Goal: Download file/media

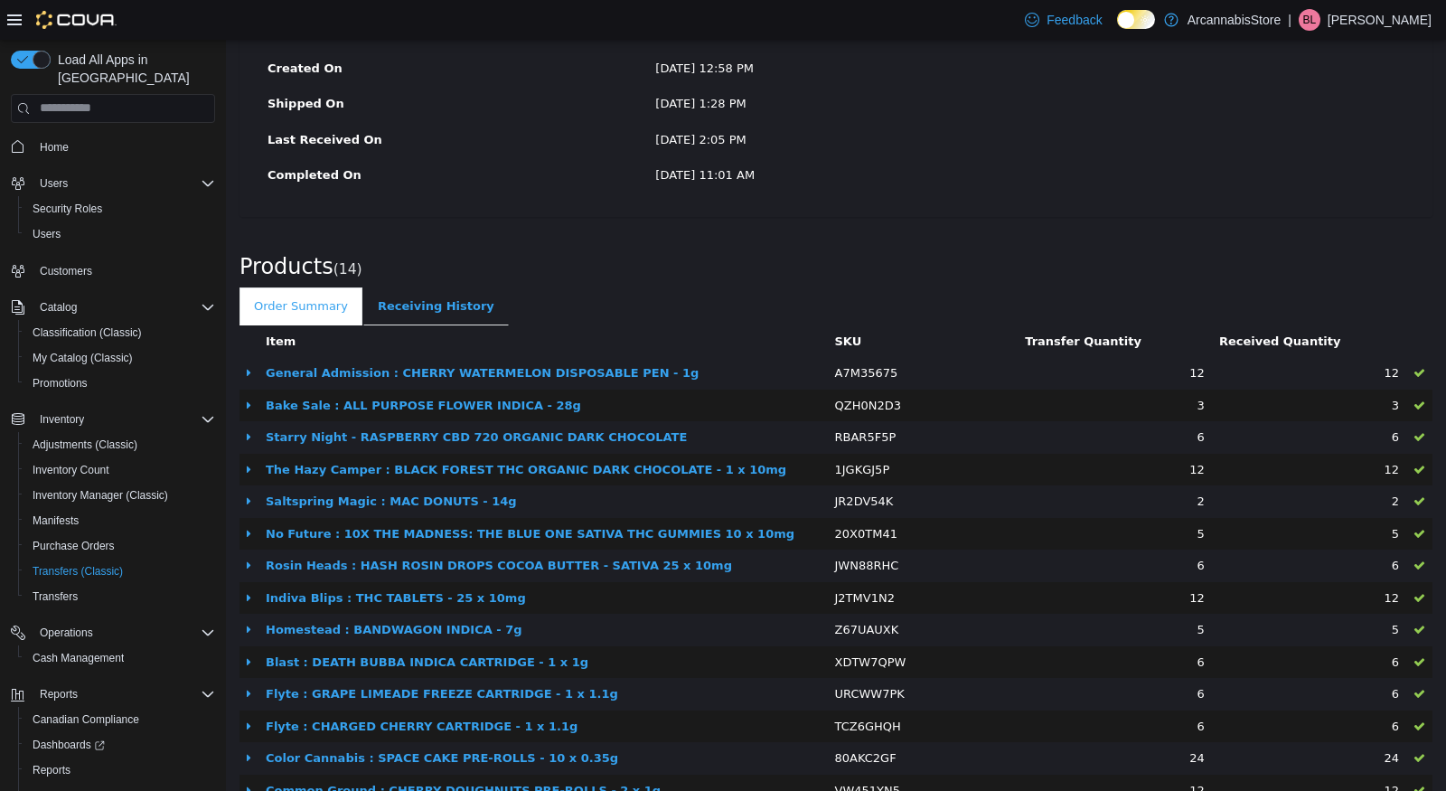
scroll to position [361, 0]
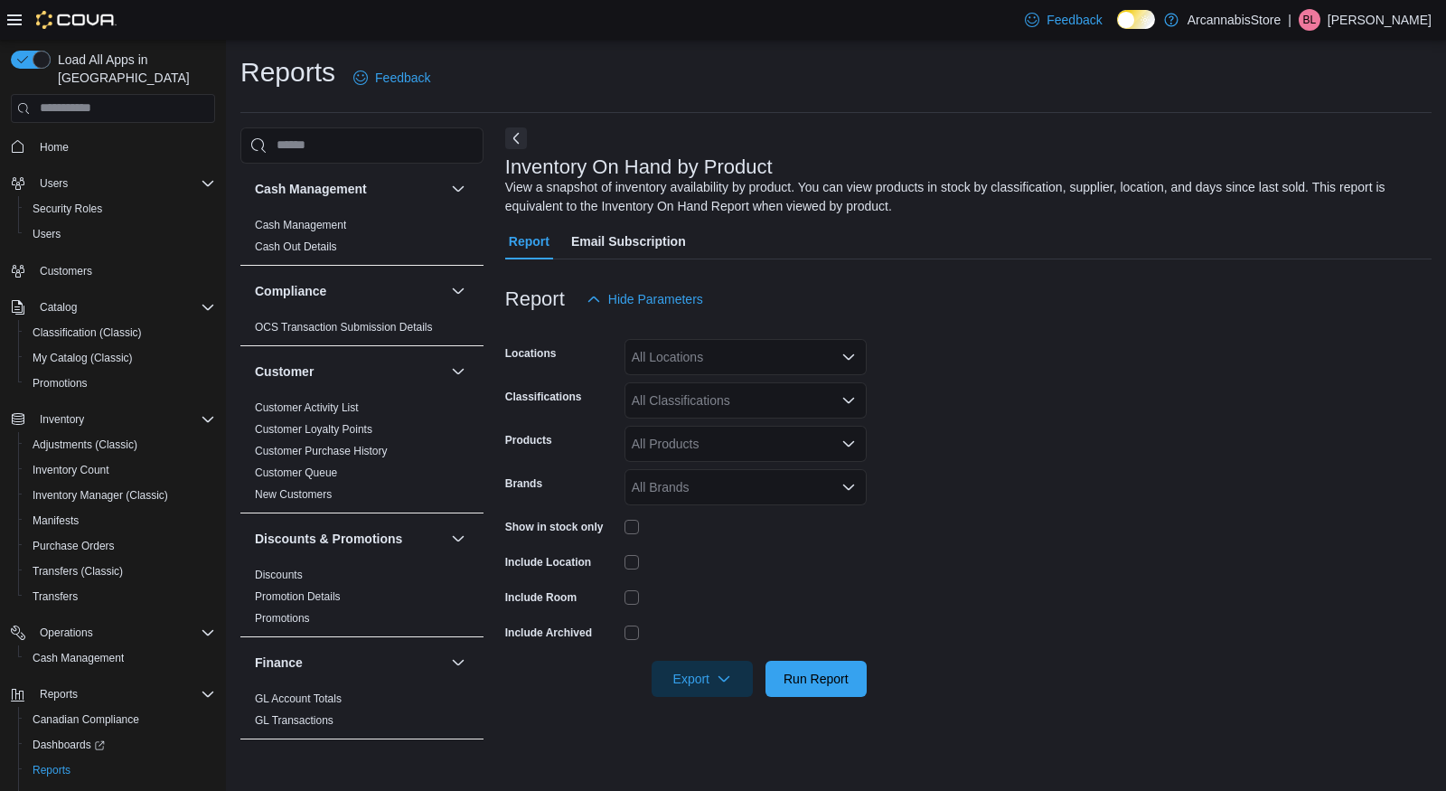
click at [798, 351] on div "All Locations" at bounding box center [745, 357] width 242 height 36
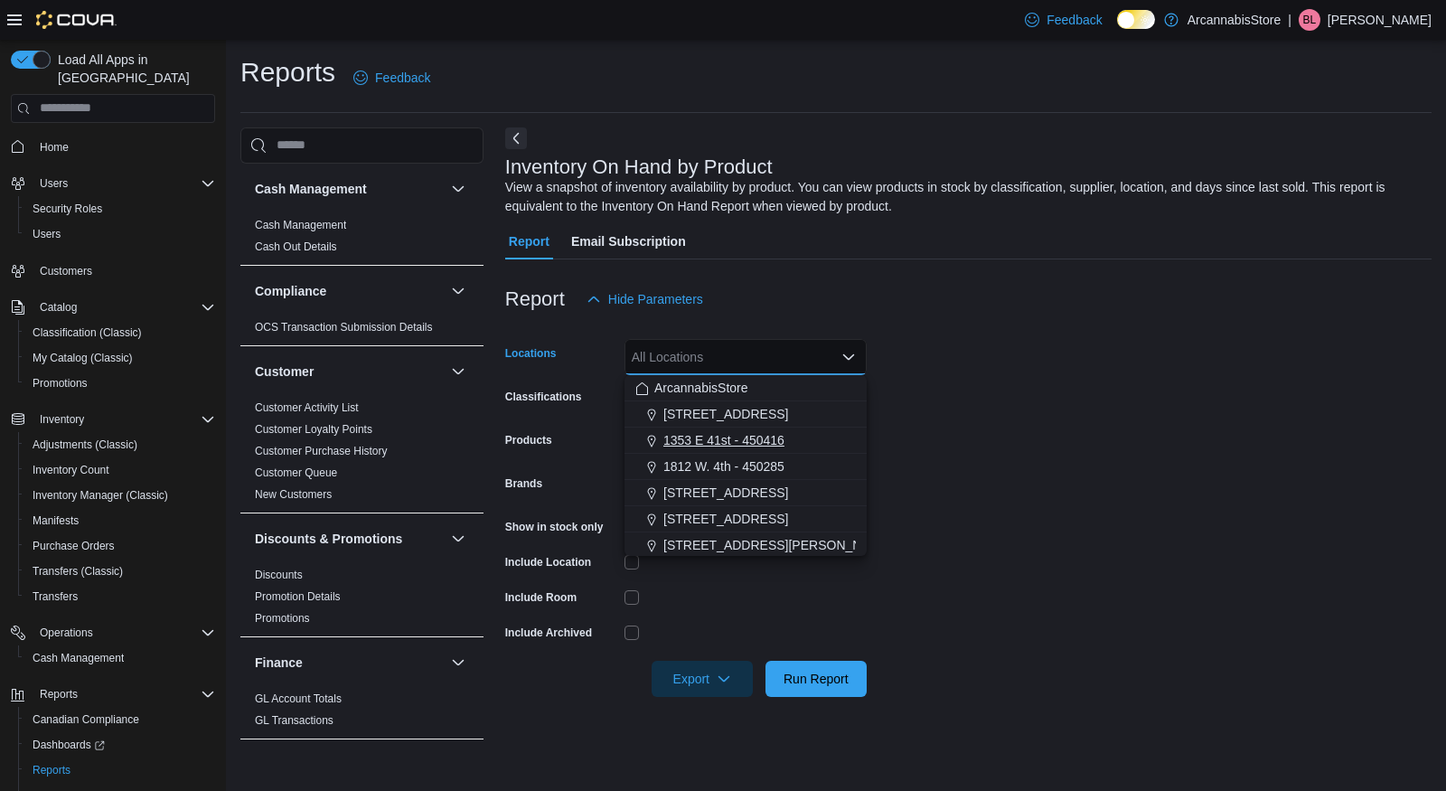
click at [749, 445] on span "1353 E 41st - 450416" at bounding box center [723, 440] width 121 height 18
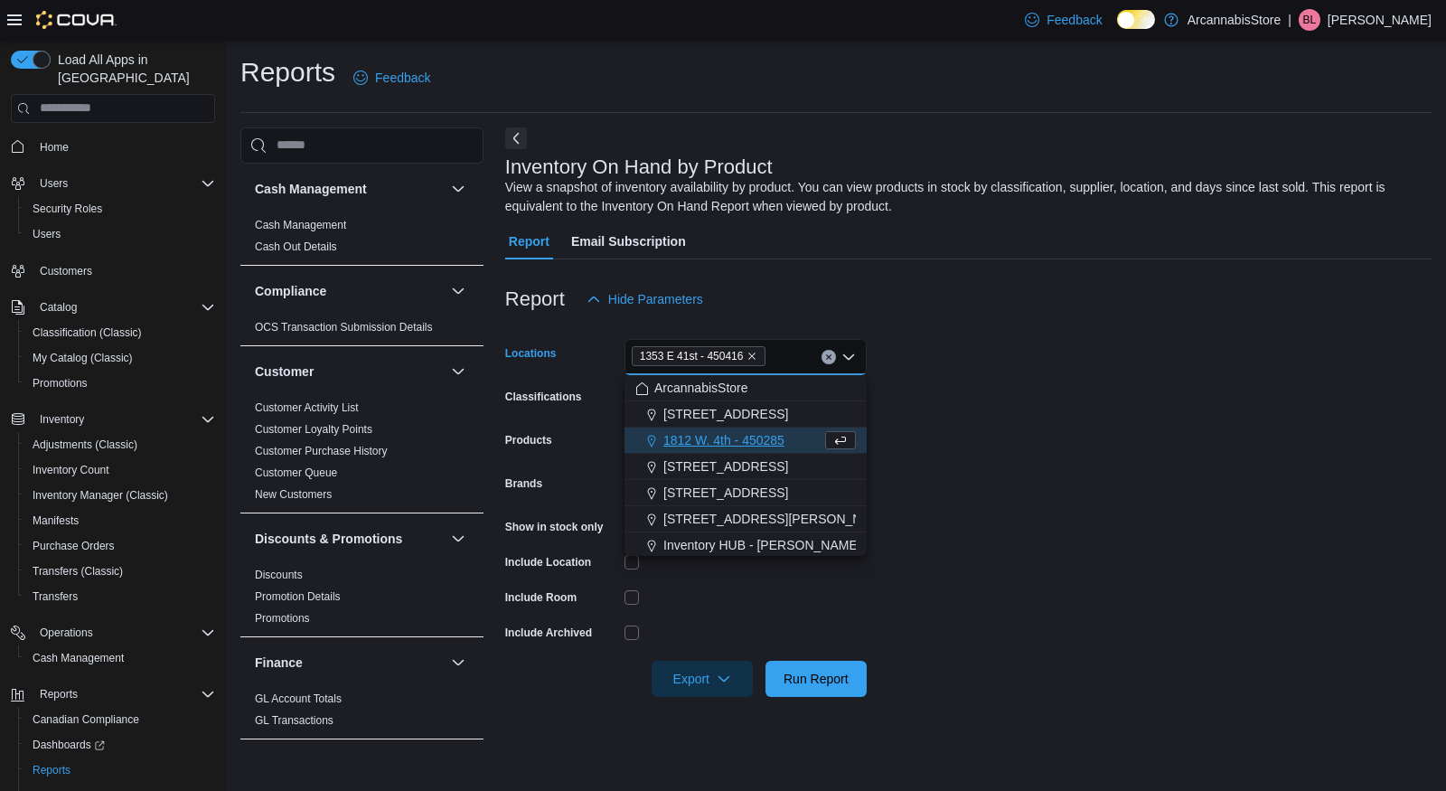
click at [1031, 441] on form "Locations 1353 E 41st - 450416 Combo box. Selected. 1353 E 41st - 450416. Press…" at bounding box center [968, 506] width 926 height 379
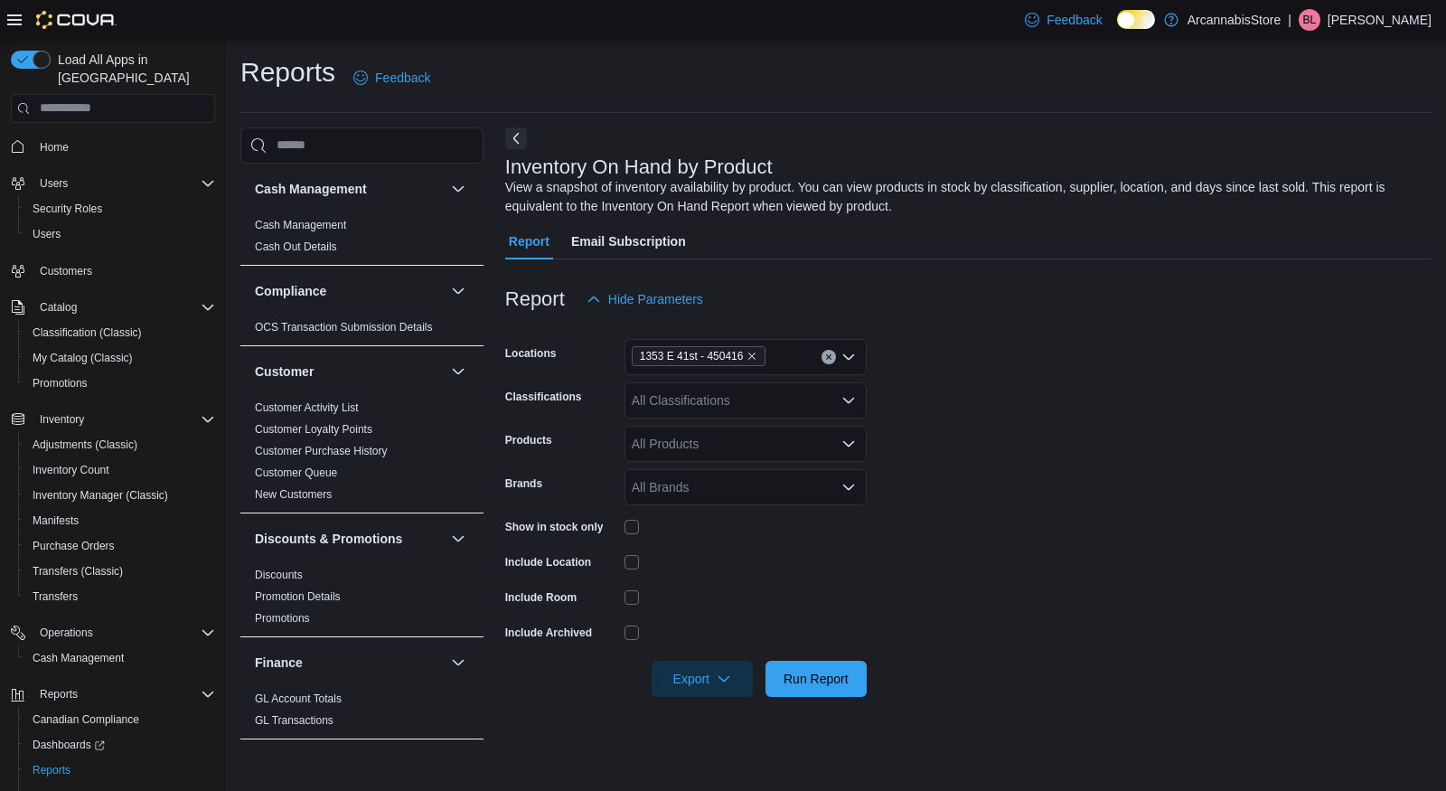
click at [640, 528] on div at bounding box center [745, 527] width 242 height 14
click at [683, 671] on span "Export" at bounding box center [702, 678] width 80 height 36
click at [674, 574] on span "Export to Excel" at bounding box center [702, 569] width 81 height 14
